Goal: Task Accomplishment & Management: Use online tool/utility

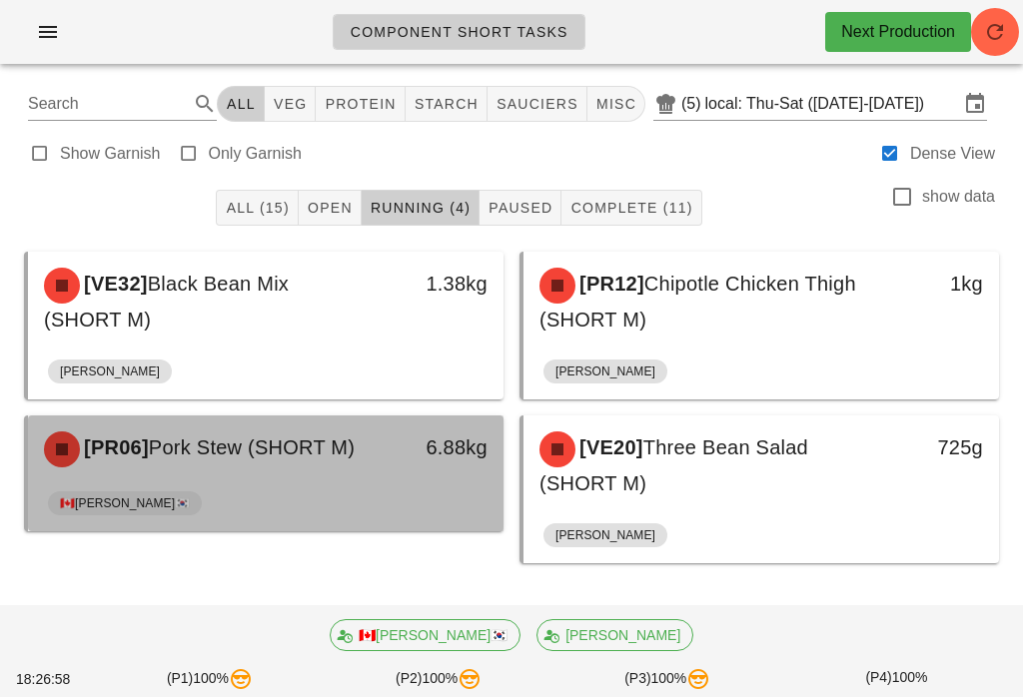
click at [415, 509] on div "🇨🇦[PERSON_NAME]🇰🇷" at bounding box center [266, 507] width 436 height 48
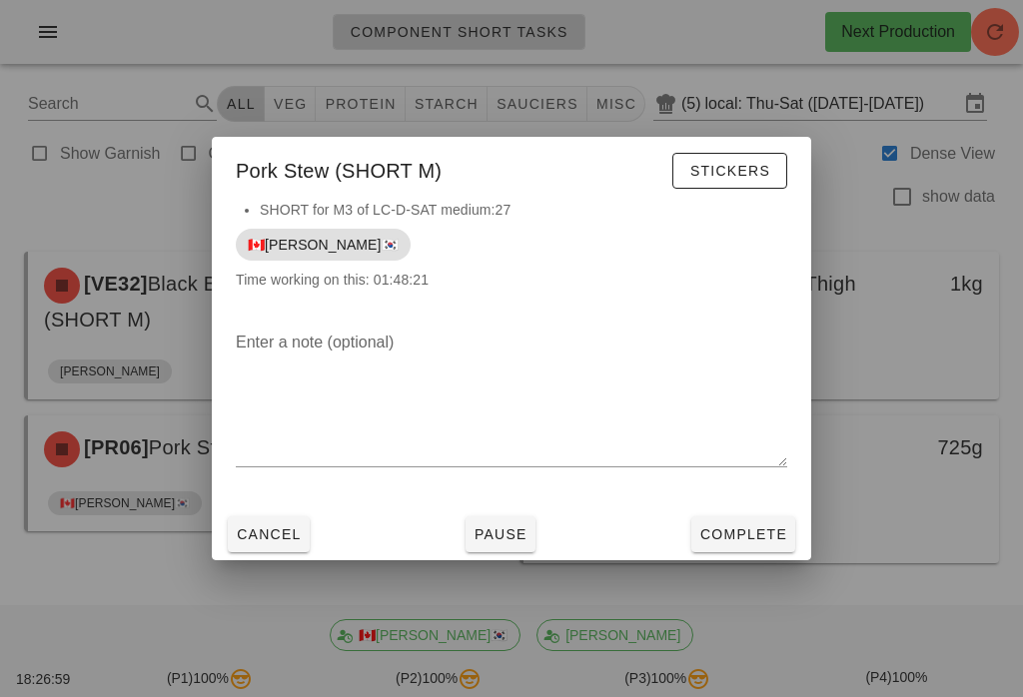
click at [746, 535] on span "Complete" at bounding box center [743, 534] width 88 height 16
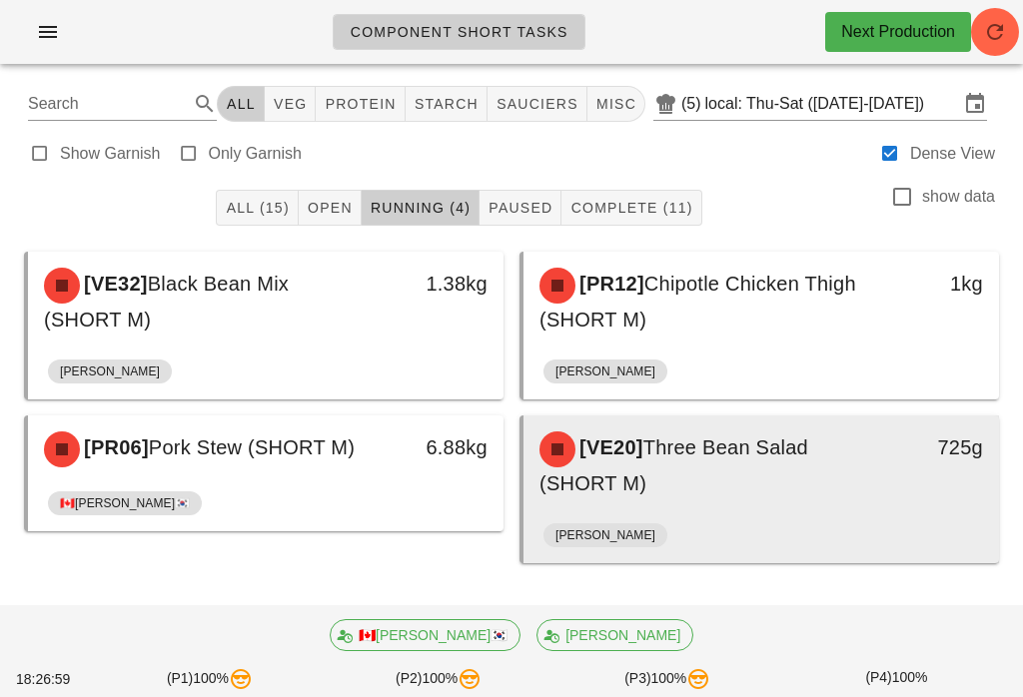
click at [690, 457] on span "Three Bean Salad (SHORT M)" at bounding box center [673, 466] width 269 height 58
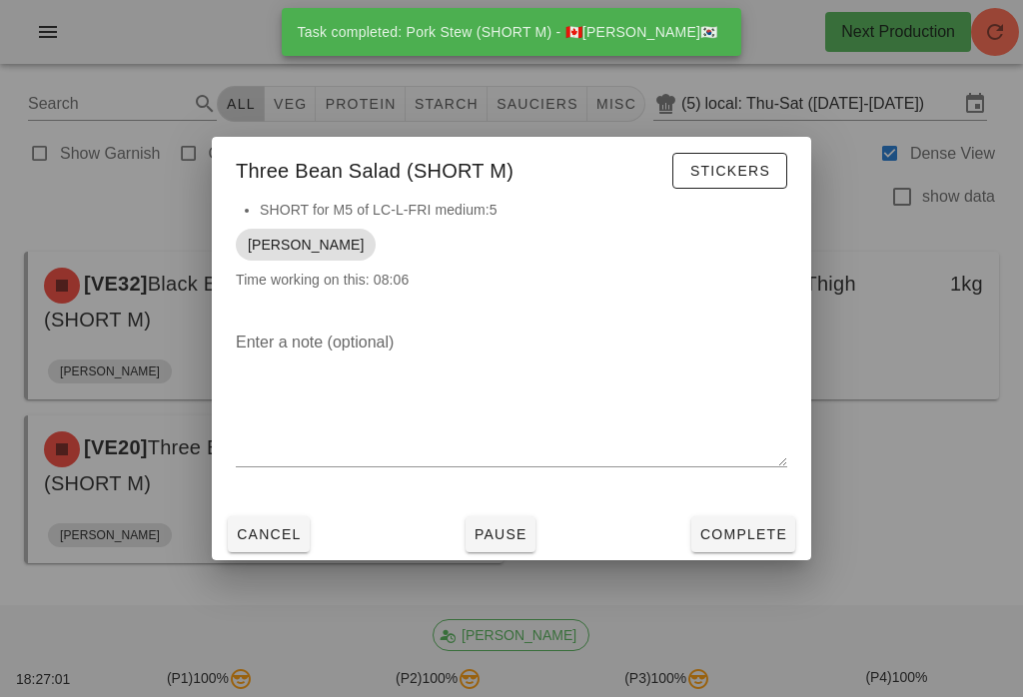
click at [750, 547] on button "Complete" at bounding box center [743, 534] width 104 height 36
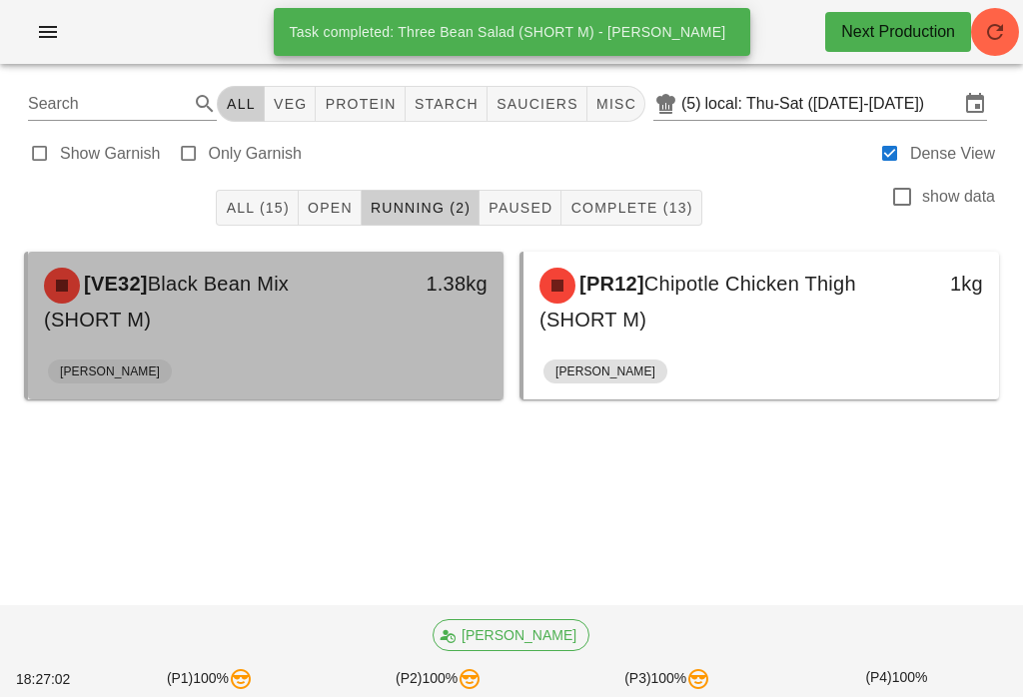
click at [461, 345] on div "1.38kg" at bounding box center [441, 302] width 117 height 92
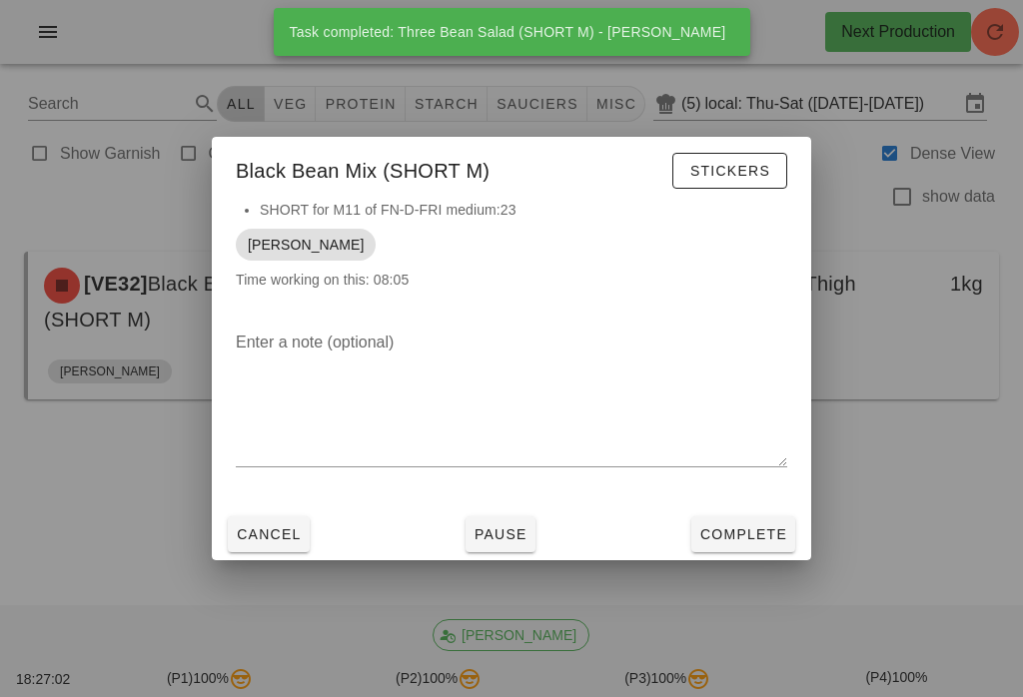
click at [743, 536] on span "Complete" at bounding box center [743, 534] width 88 height 16
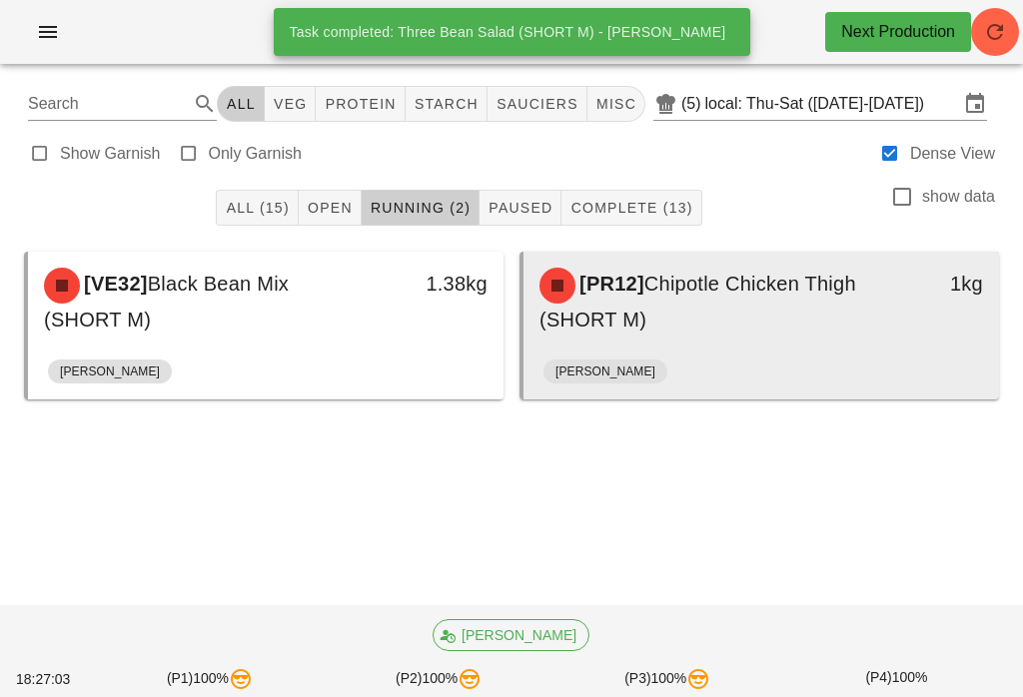
click at [682, 330] on span "Chipotle Chicken Thigh (SHORT M)" at bounding box center [697, 302] width 317 height 58
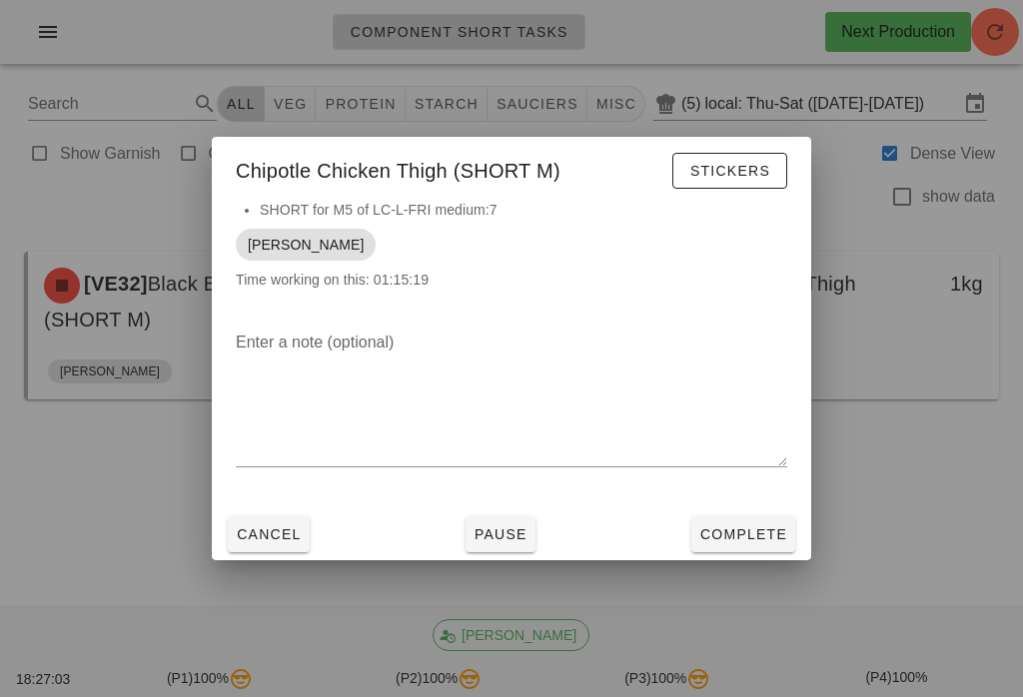
click at [733, 542] on span "Complete" at bounding box center [743, 534] width 88 height 16
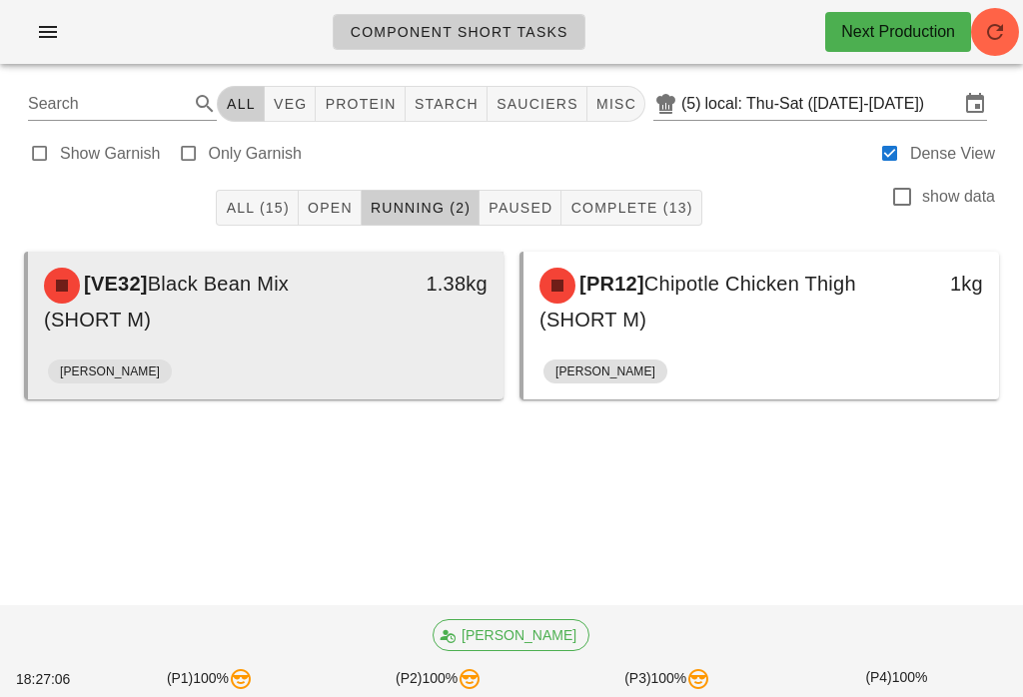
click at [325, 304] on div "[VE32] Black Bean Mix (SHORT M)" at bounding box center [207, 302] width 351 height 92
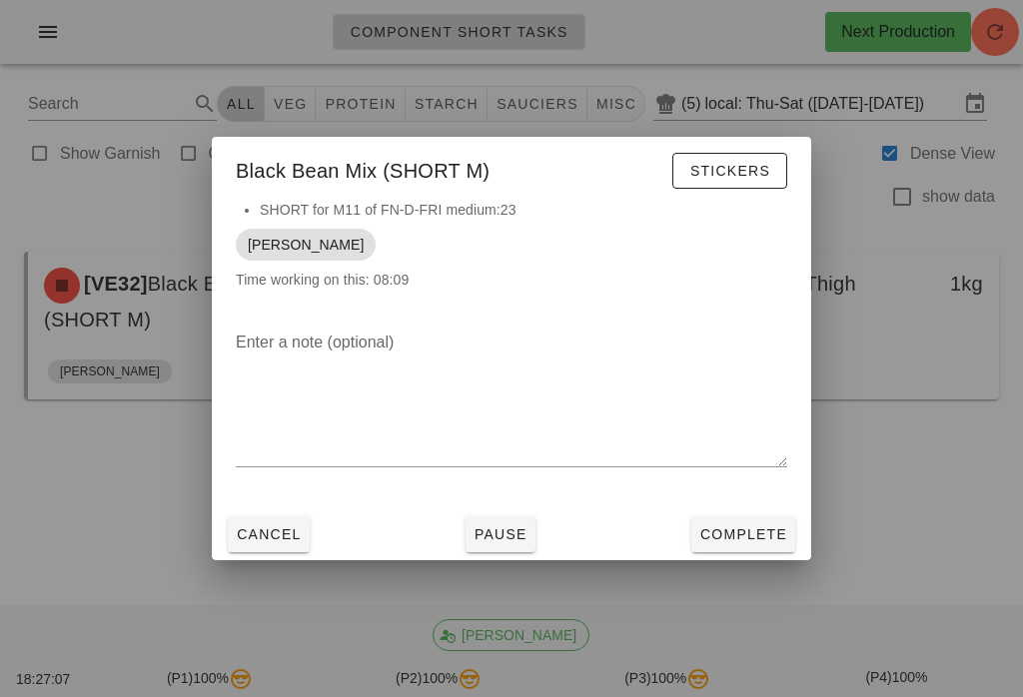
click at [762, 535] on span "Complete" at bounding box center [743, 534] width 88 height 16
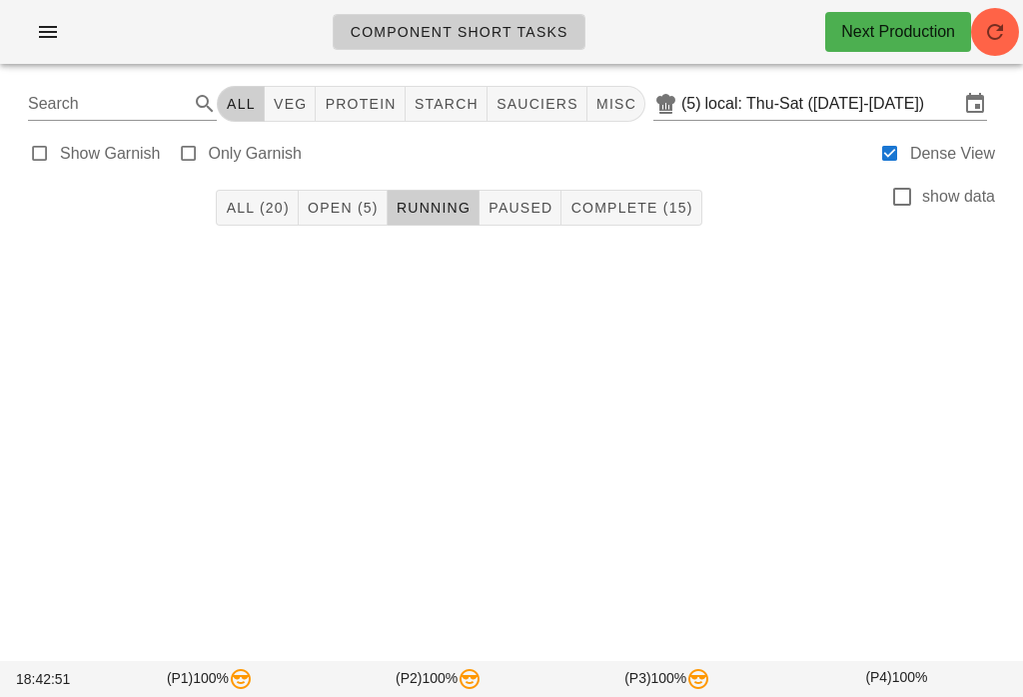
click at [1005, 30] on icon "button" at bounding box center [995, 32] width 24 height 24
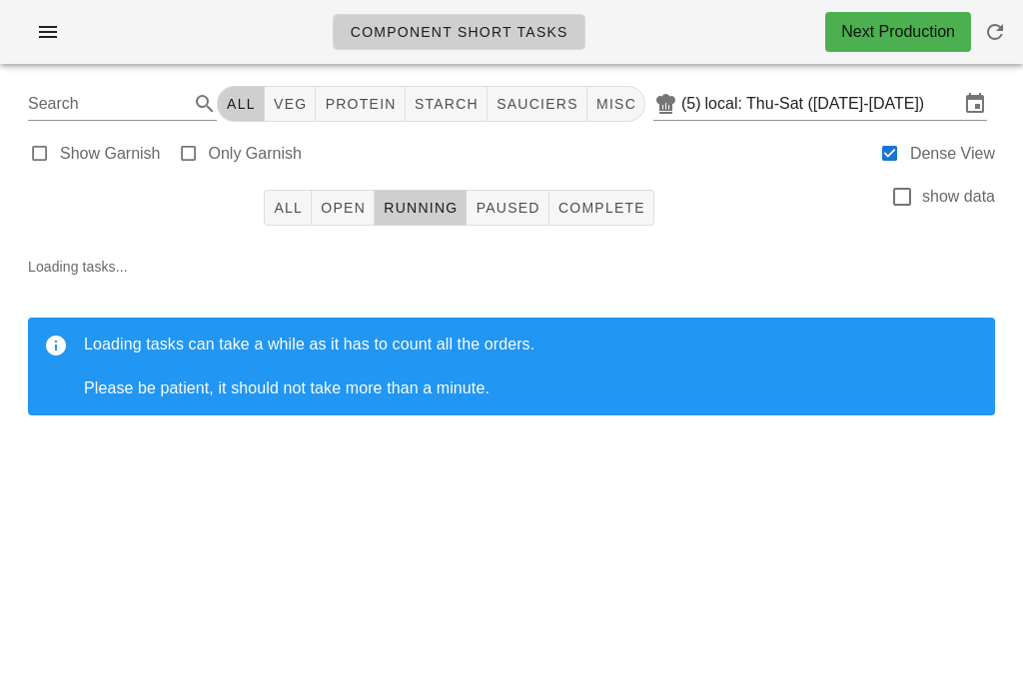
click at [285, 204] on span "All" at bounding box center [288, 208] width 30 height 16
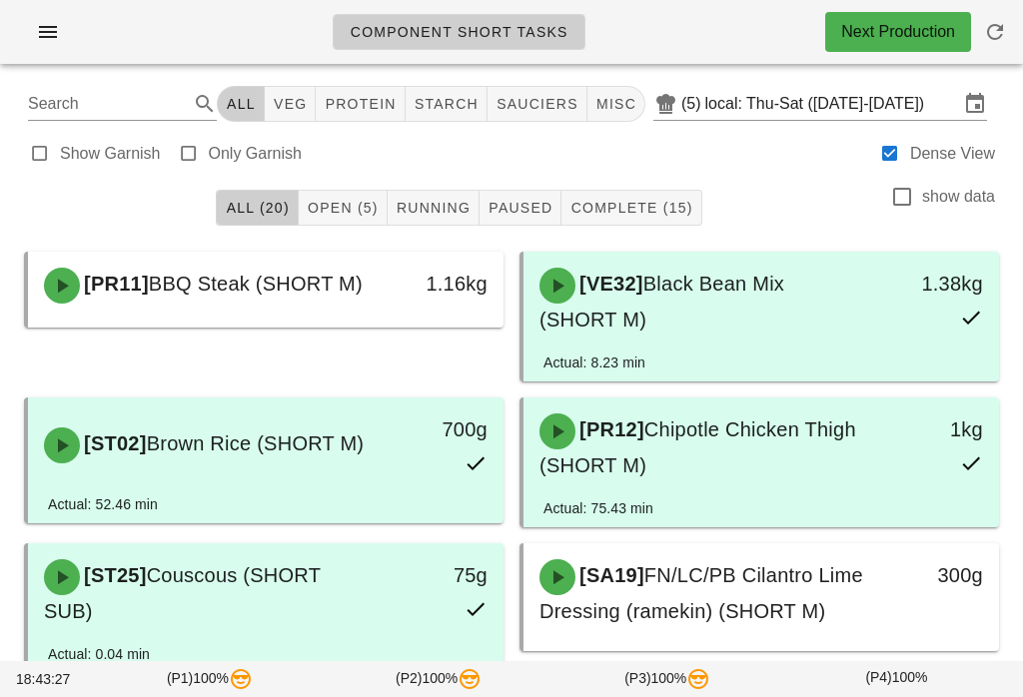
click at [852, 103] on input "local: Thu-Sat ([DATE]-[DATE])" at bounding box center [832, 104] width 254 height 32
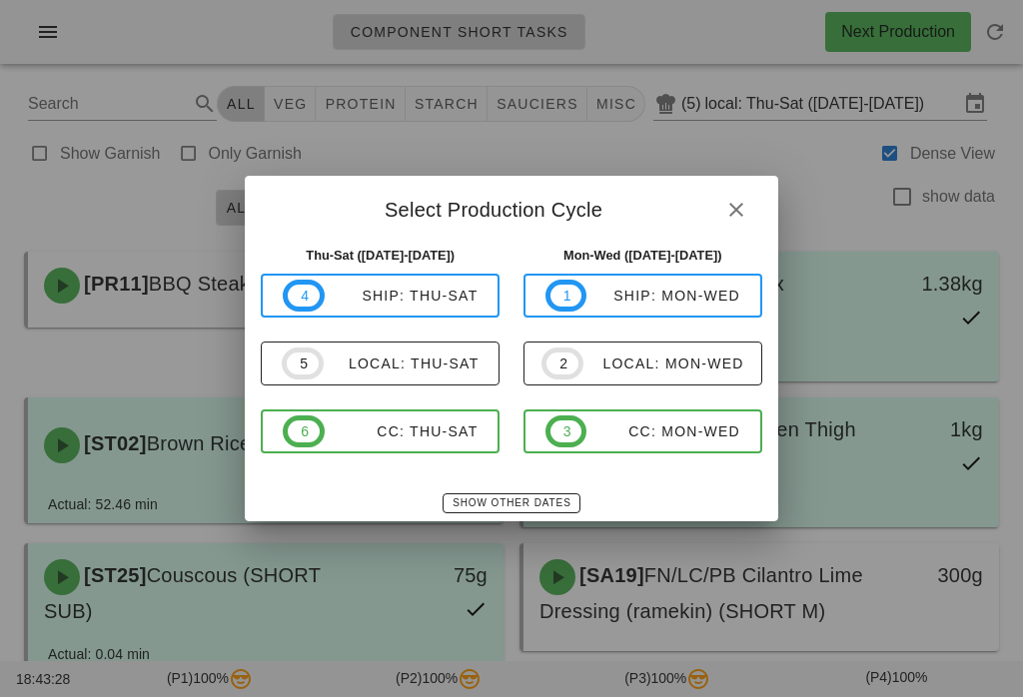
click at [418, 360] on div "local: Thu-Sat" at bounding box center [402, 364] width 156 height 16
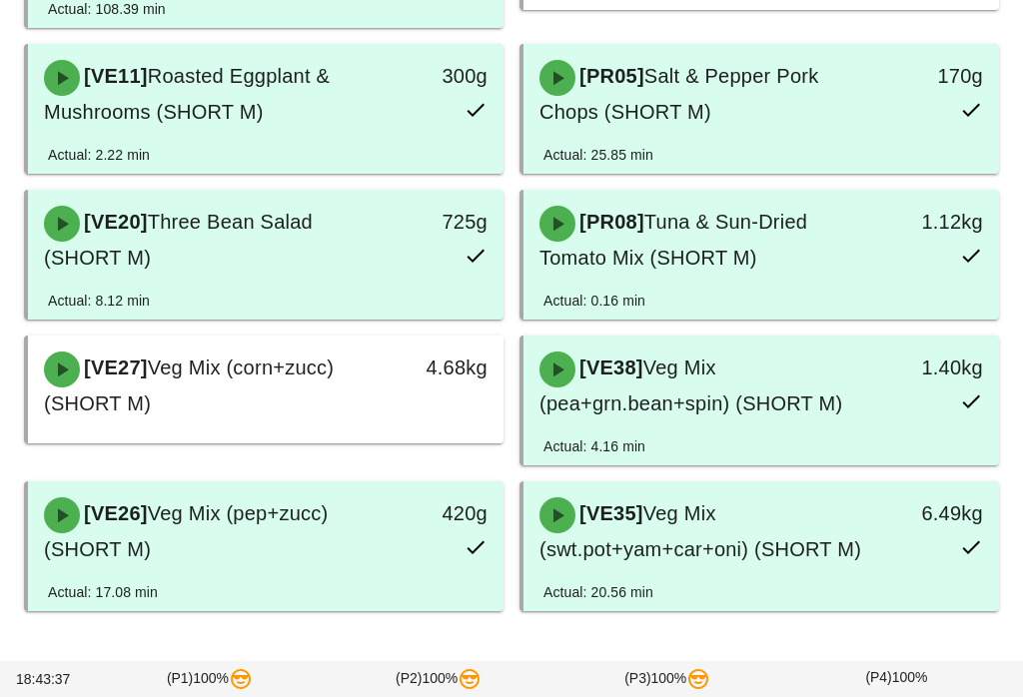
scroll to position [1116, 0]
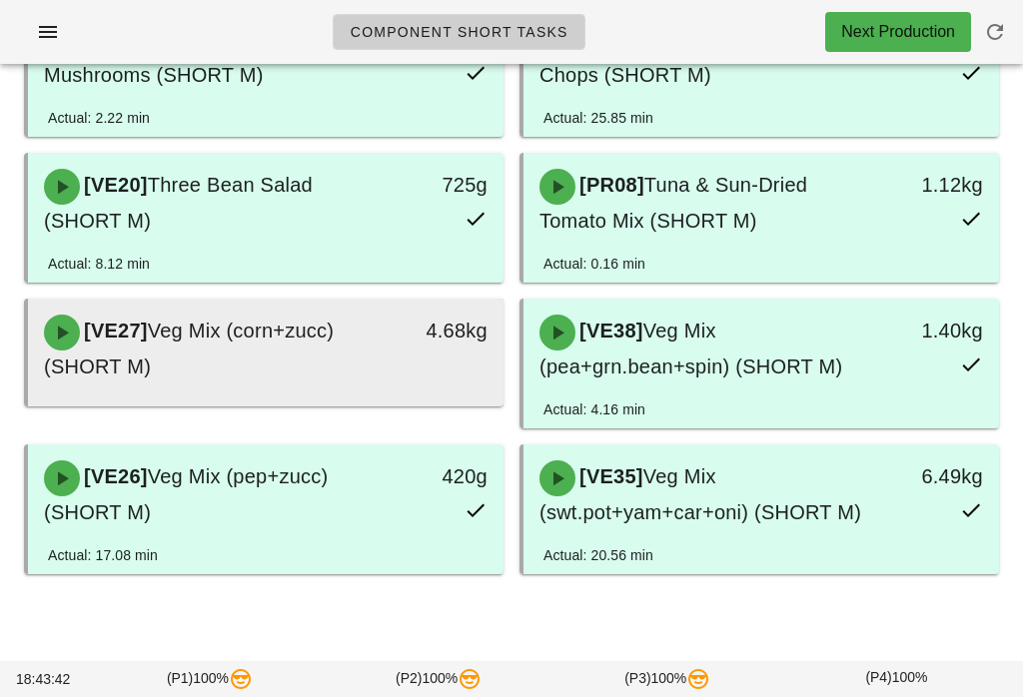
click at [375, 367] on div "[VE27] Veg Mix (corn+zucc) (SHORT M)" at bounding box center [207, 349] width 351 height 92
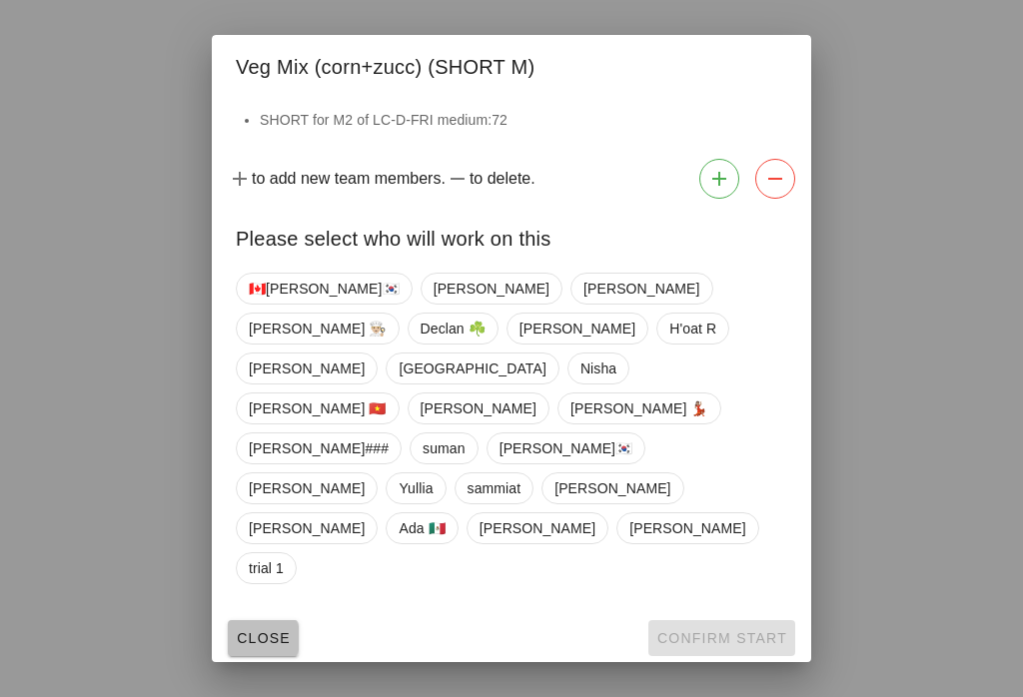
click at [284, 630] on span "Close" at bounding box center [263, 638] width 55 height 16
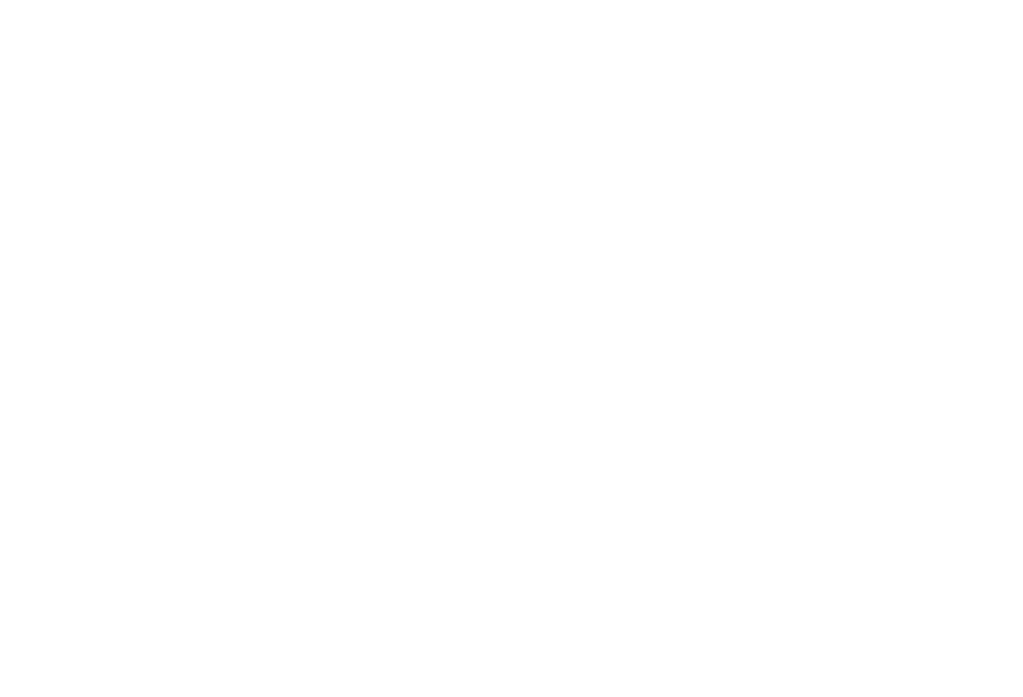
click at [758, 265] on div "Component Short Tasks Next Production Search All veg protein starch sauciers mi…" at bounding box center [511, 348] width 1023 height 697
click at [514, 243] on div "Component Short Tasks Next Production Search All veg protein starch sauciers mi…" at bounding box center [511, 348] width 1023 height 697
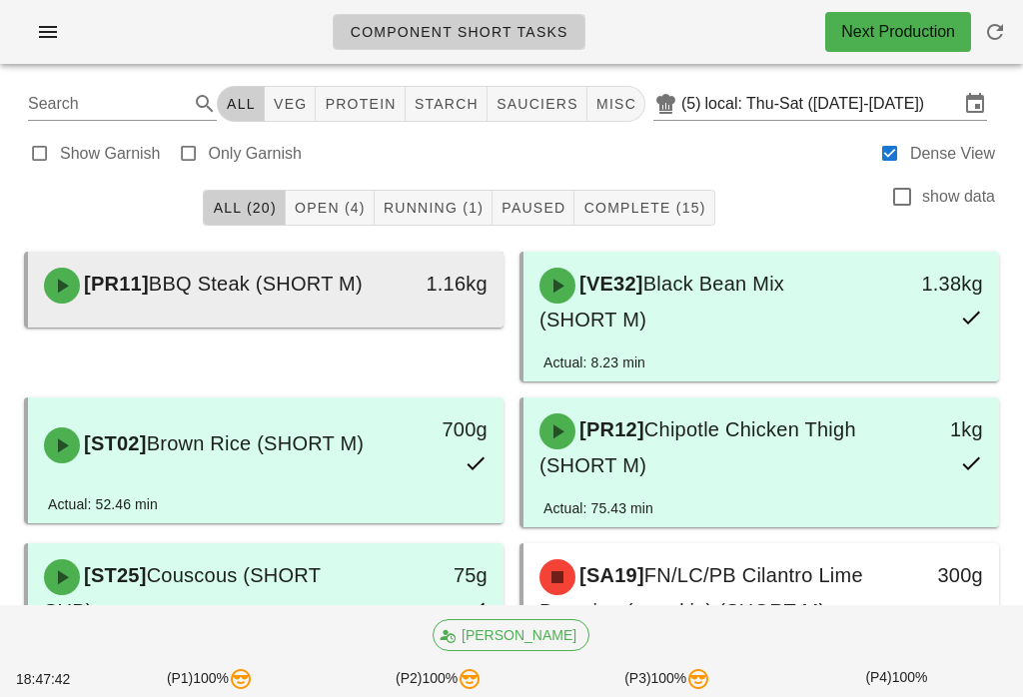
click at [383, 302] on div "1.16kg" at bounding box center [441, 286] width 117 height 60
